Goal: Transaction & Acquisition: Book appointment/travel/reservation

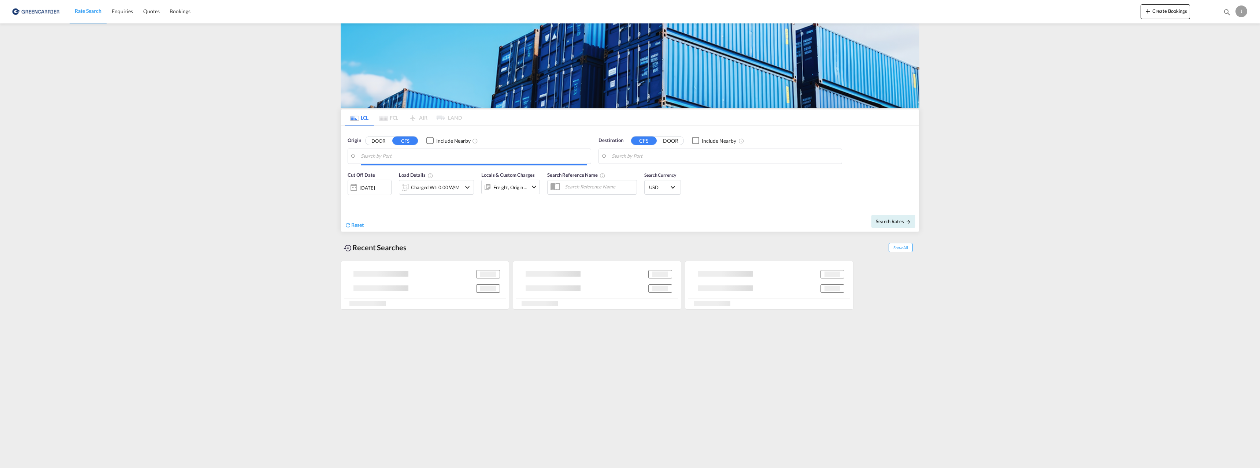
type input "[GEOGRAPHIC_DATA], NOOSL"
click at [666, 153] on input "Haiphong, VNHPH" at bounding box center [725, 156] width 226 height 11
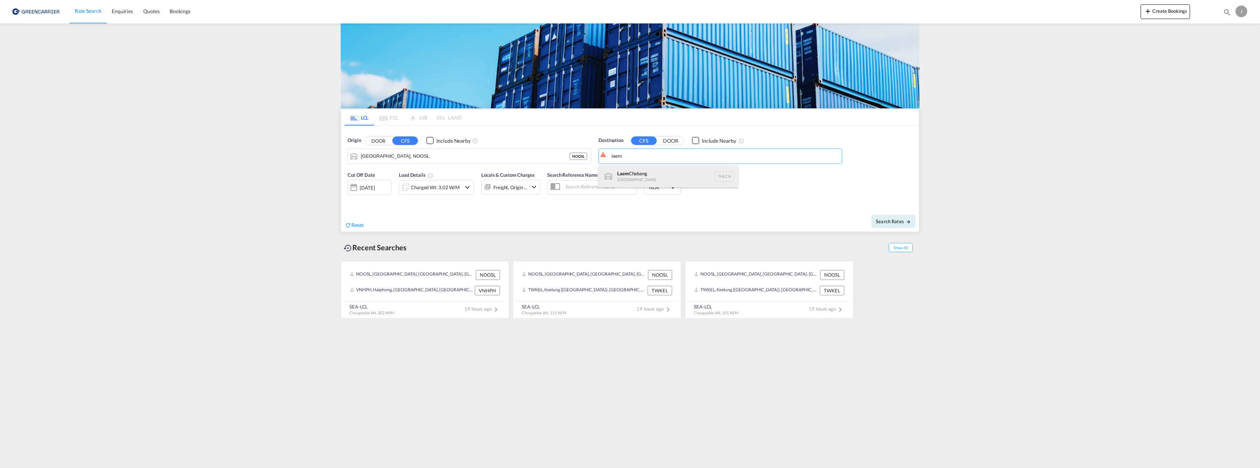
click at [644, 173] on div "Laem Chabang Thailand THLCH" at bounding box center [668, 177] width 139 height 22
type input "Laem Chabang, THLCH"
click at [436, 186] on div "Charged Wt: 3.02 W/M" at bounding box center [435, 187] width 49 height 10
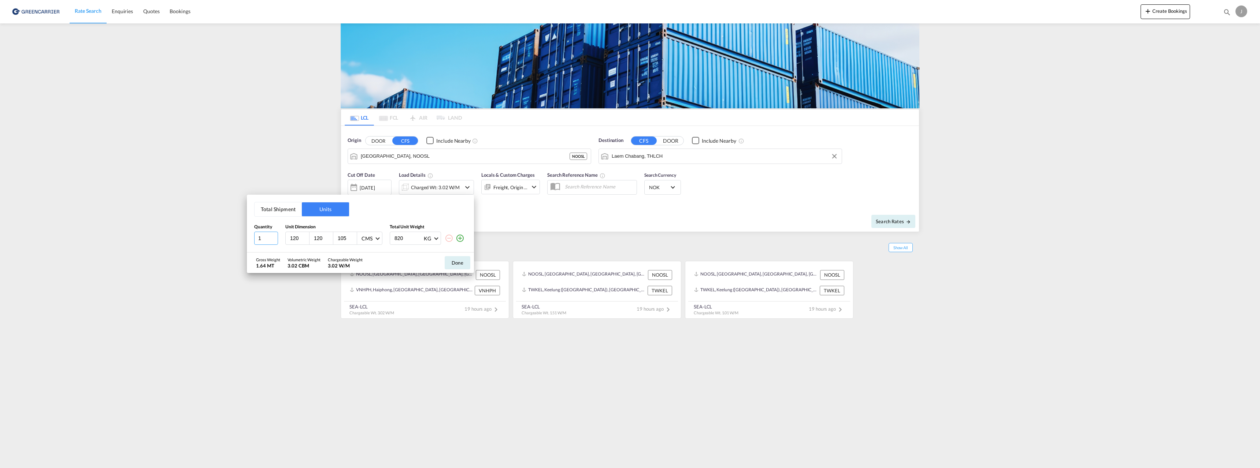
click at [274, 241] on input "1" at bounding box center [266, 238] width 24 height 13
type input "2"
click at [272, 236] on input "2" at bounding box center [266, 238] width 24 height 13
click at [316, 237] on input "120" at bounding box center [323, 238] width 20 height 7
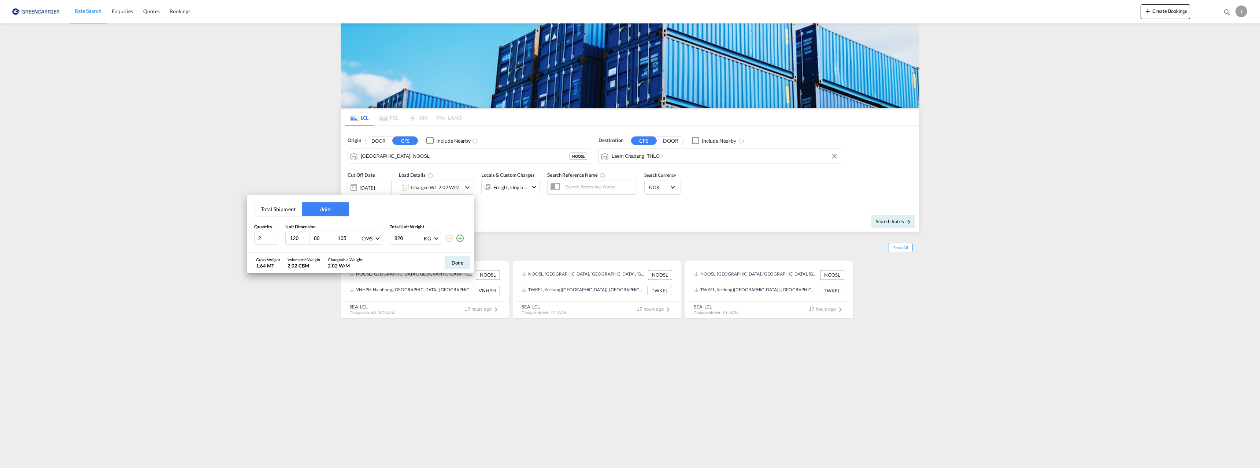
type input "80"
type input "145"
type input "400"
click at [462, 240] on md-icon "icon-plus-circle-outline" at bounding box center [460, 238] width 9 height 9
click at [292, 254] on input "number" at bounding box center [299, 255] width 20 height 7
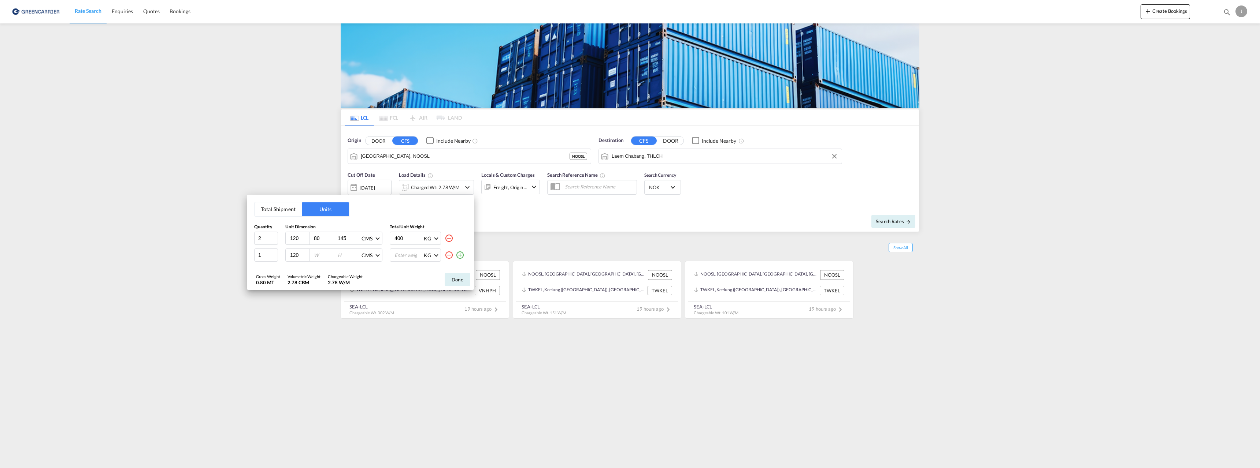
type input "120"
type input "80"
type input "200"
type input "775"
click at [452, 280] on button "Done" at bounding box center [458, 279] width 26 height 13
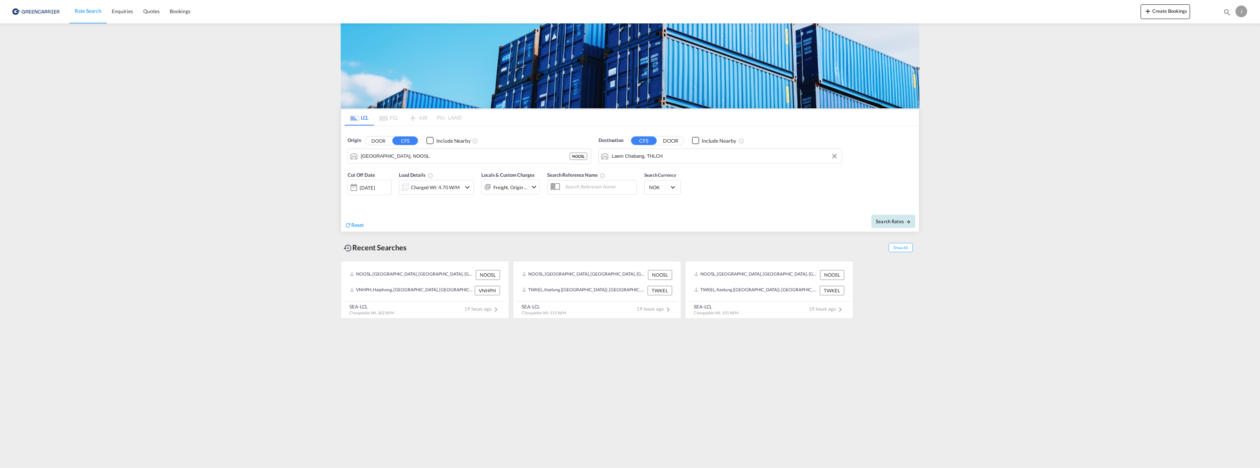
click at [901, 222] on span "Search Rates" at bounding box center [893, 222] width 35 height 6
type input "NOOSL to THLCH / [DATE]"
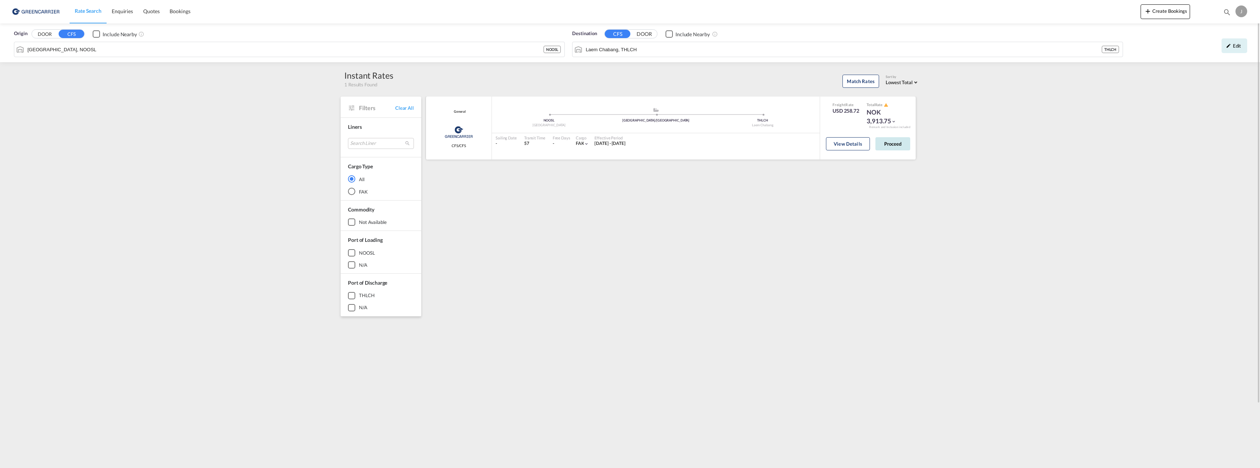
click at [903, 148] on button "Proceed" at bounding box center [892, 143] width 35 height 13
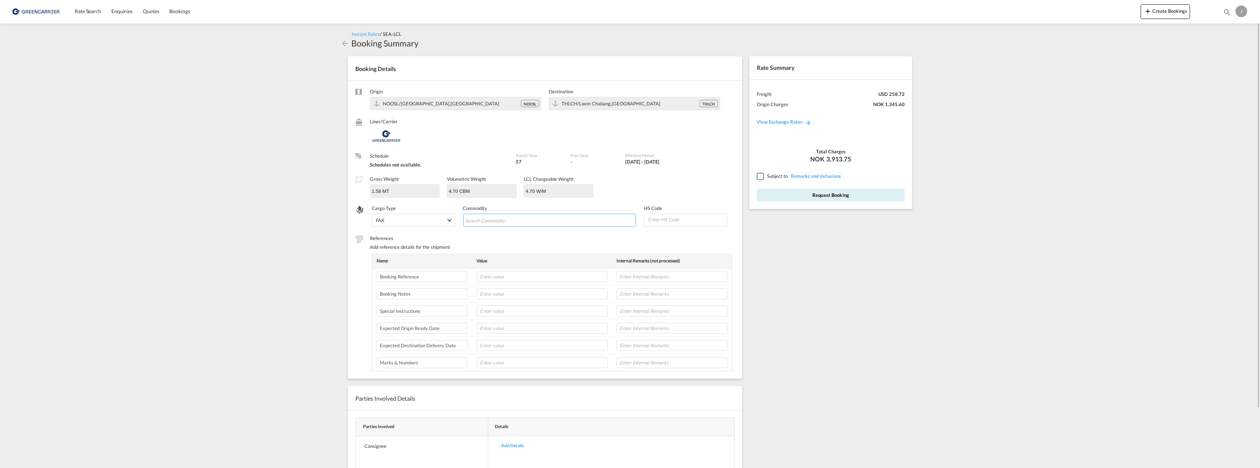
click at [486, 219] on input "Search Commodity" at bounding box center [498, 221] width 67 height 12
type input "Furniture"
type input "940199"
click at [499, 273] on input "text" at bounding box center [541, 276] width 131 height 11
paste input "176190"
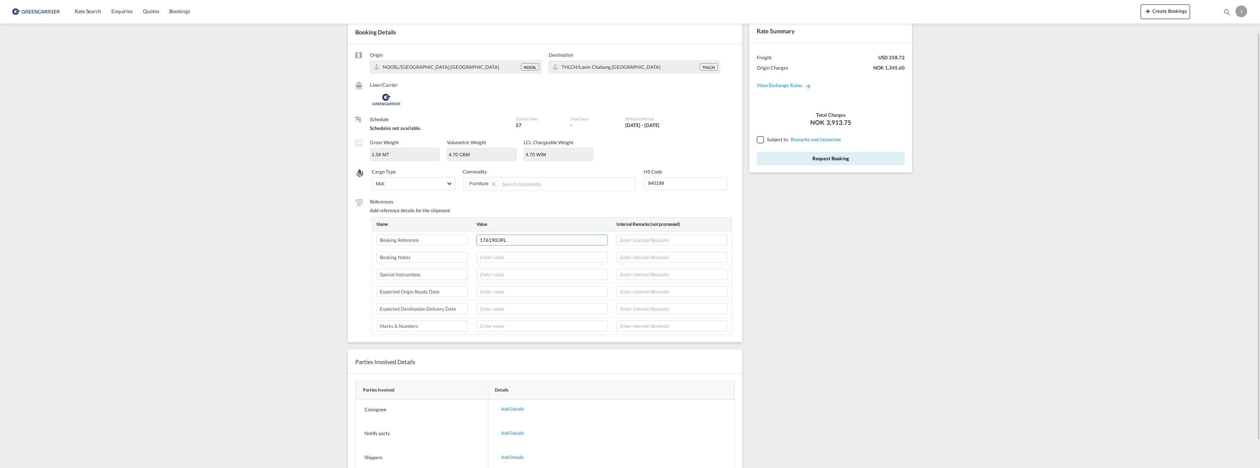
scroll to position [68, 0]
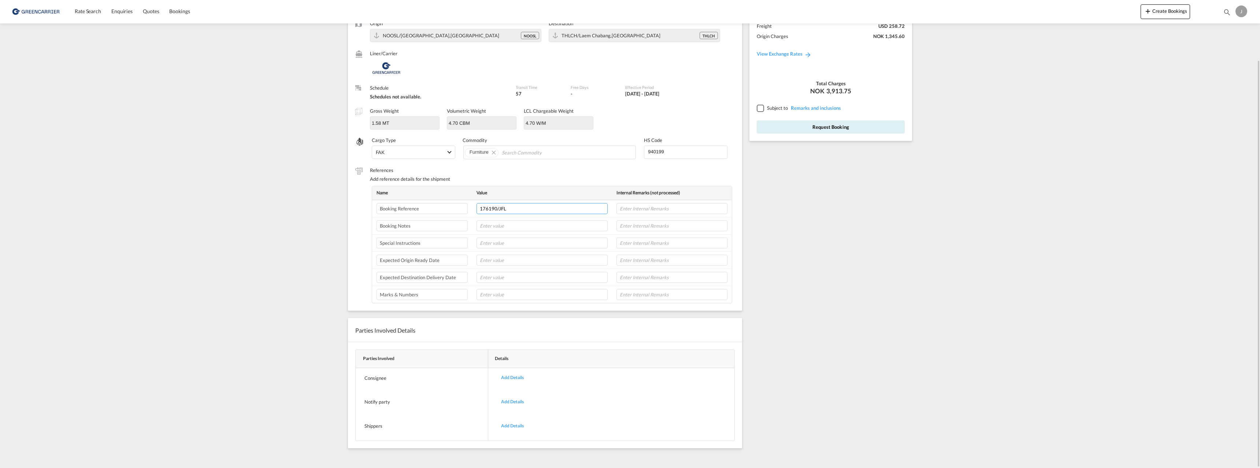
type input "176190/JFL"
click at [758, 108] on div at bounding box center [760, 108] width 7 height 7
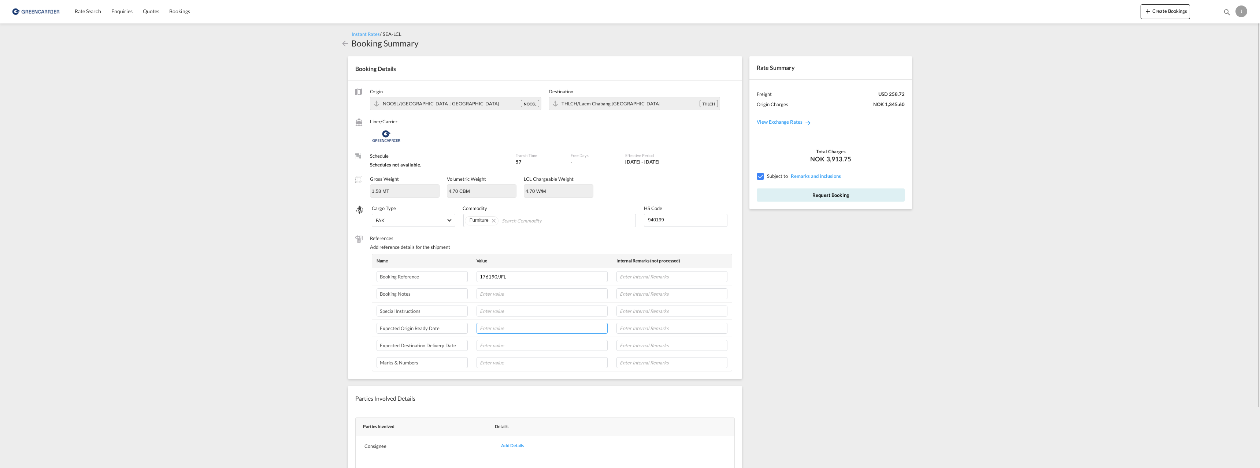
click at [535, 328] on input "text" at bounding box center [541, 328] width 131 height 11
type input "10/10"
click at [826, 195] on button "Request Booking" at bounding box center [831, 195] width 148 height 13
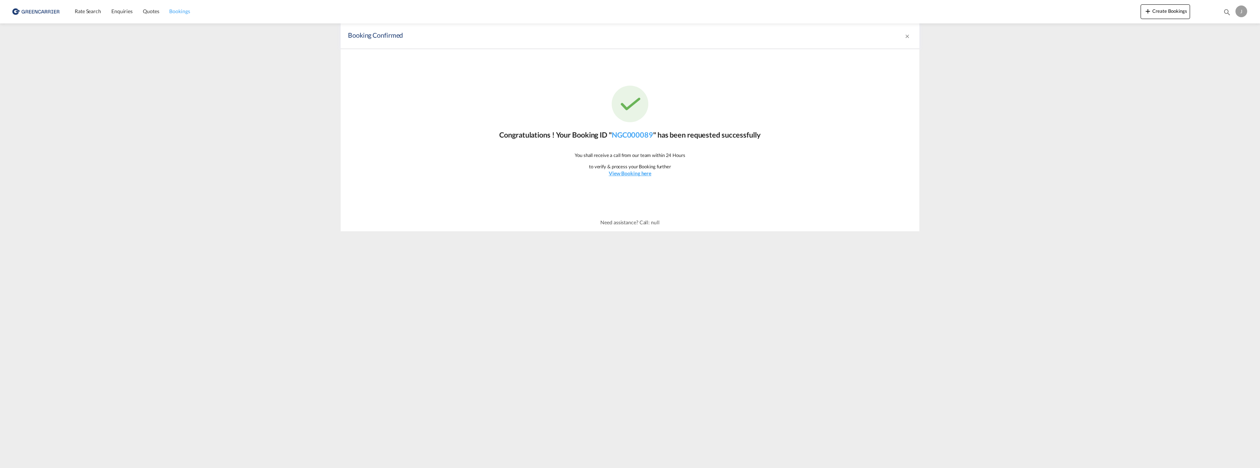
click at [176, 12] on span "Bookings" at bounding box center [179, 11] width 21 height 6
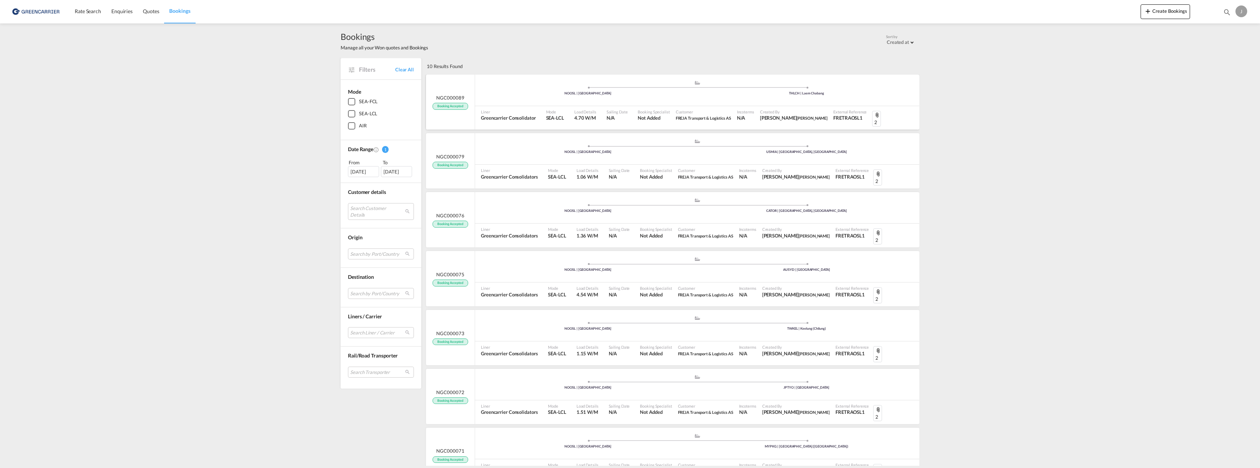
click at [526, 95] on div "NOOSL | [GEOGRAPHIC_DATA]" at bounding box center [588, 93] width 219 height 5
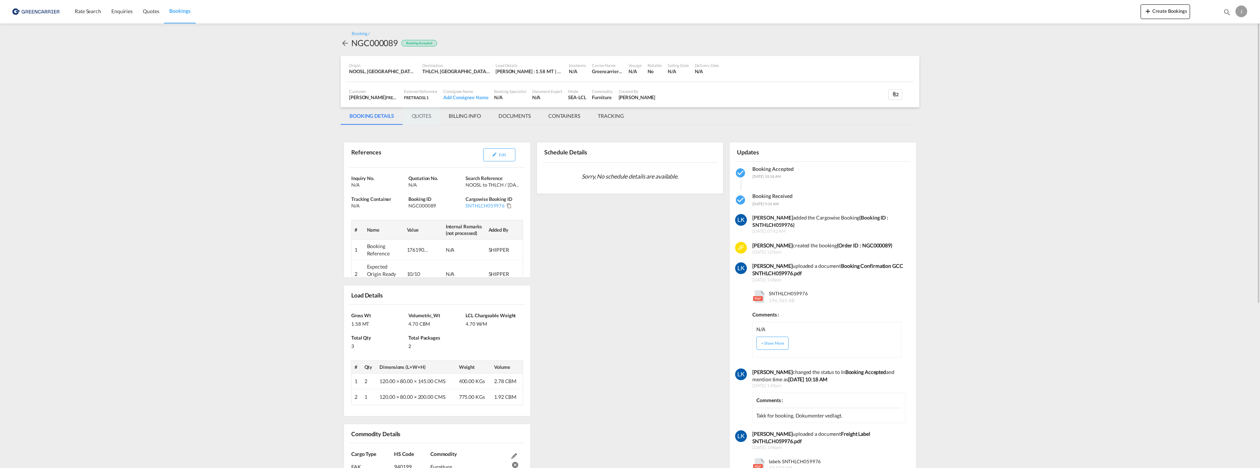
click at [428, 115] on md-tab-item "QUOTES" at bounding box center [421, 116] width 37 height 18
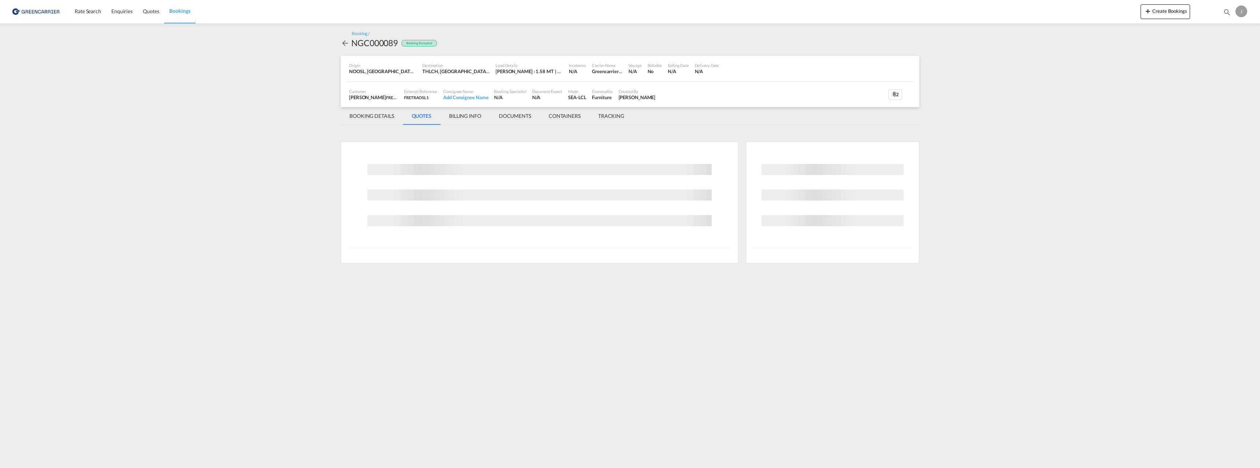
click at [513, 114] on md-tab-item "DOCUMENTS" at bounding box center [515, 116] width 50 height 18
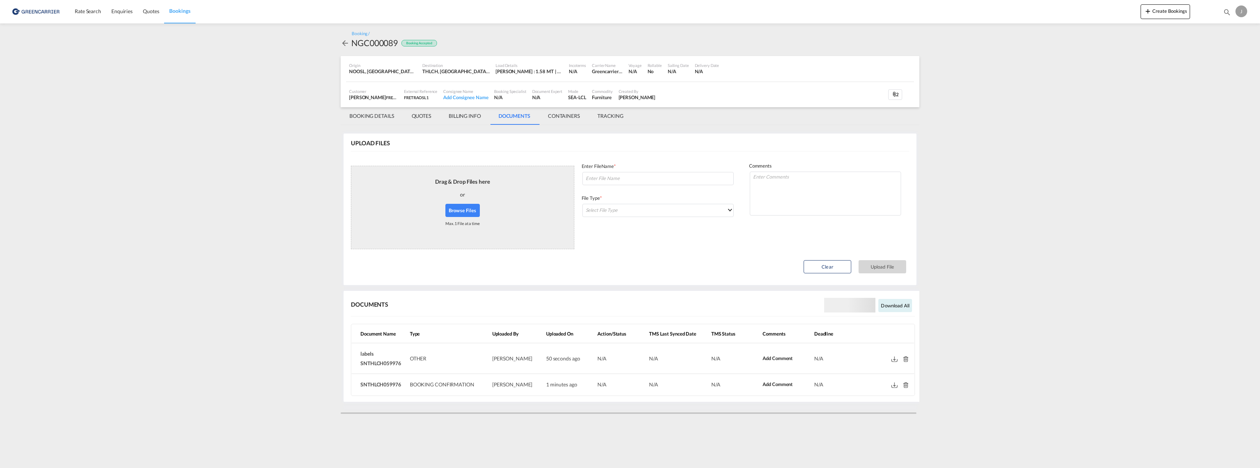
click at [896, 360] on md-icon at bounding box center [894, 359] width 6 height 5
click at [401, 365] on span "labels SNTHLCH059976" at bounding box center [380, 359] width 41 height 16
drag, startPoint x: 401, startPoint y: 365, endPoint x: 360, endPoint y: 354, distance: 42.2
click at [360, 354] on td "labels SNTHLCH059976" at bounding box center [379, 358] width 55 height 31
copy span "labels SNTHLCH059976"
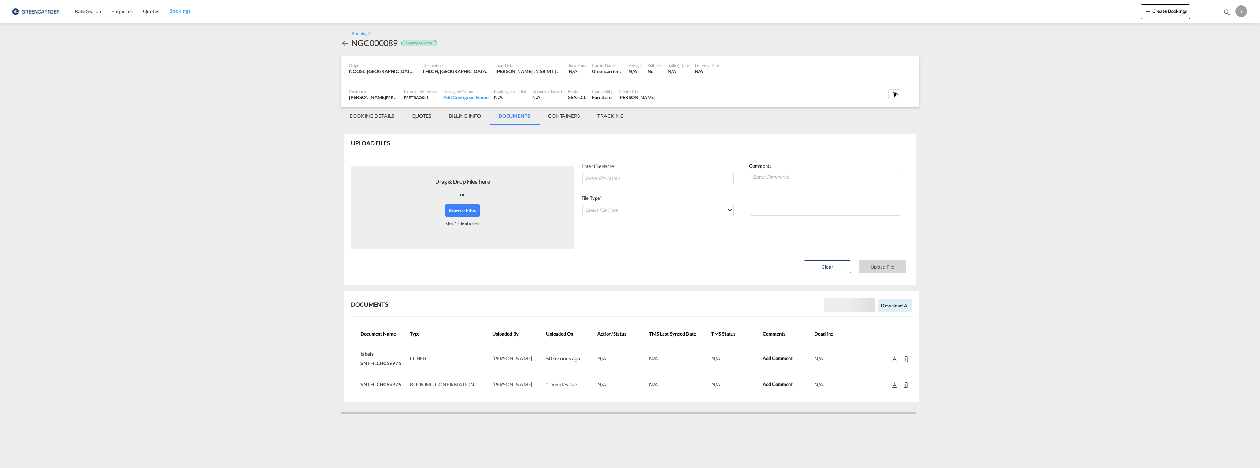
click at [387, 385] on span "SNTHLCH059976" at bounding box center [380, 385] width 41 height 6
copy span "SNTHLCH059976"
click at [895, 386] on md-icon at bounding box center [894, 385] width 6 height 5
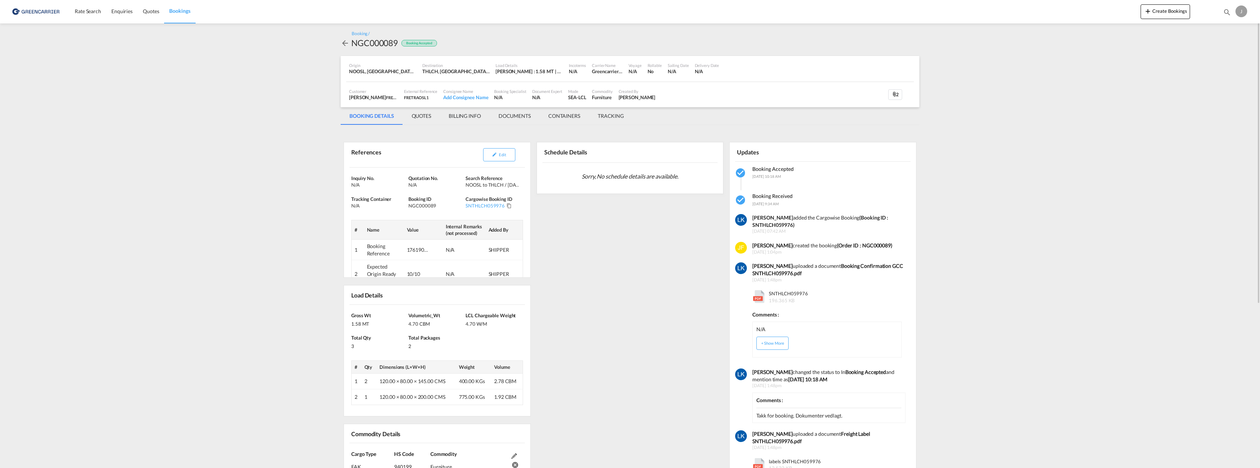
click at [509, 116] on md-tab-item "DOCUMENTS" at bounding box center [515, 116] width 50 height 18
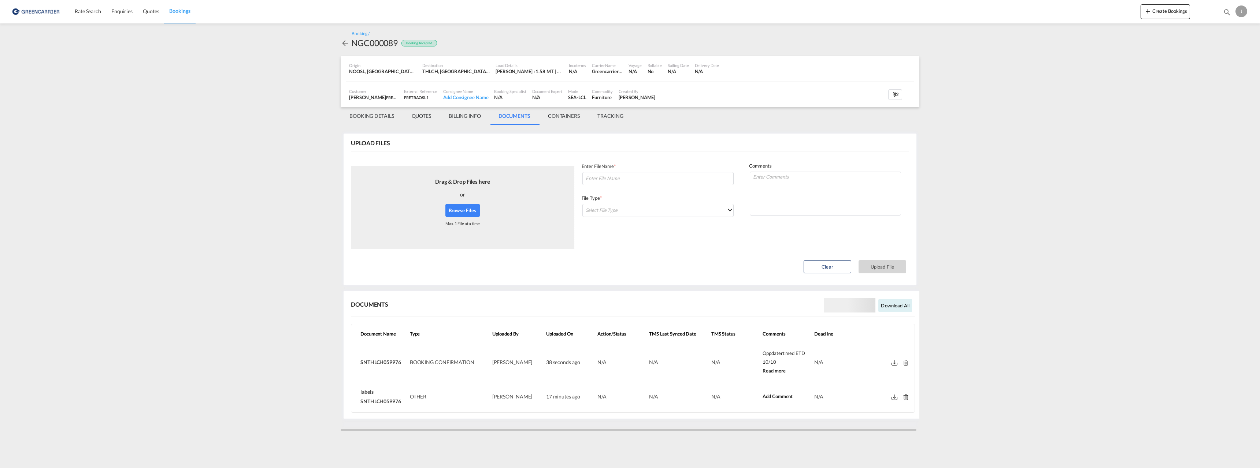
click at [385, 361] on span "SNTHLCH059976" at bounding box center [380, 362] width 41 height 6
copy span "SNTHLCH059976"
click at [893, 365] on md-icon at bounding box center [894, 362] width 6 height 5
